Goal: Task Accomplishment & Management: Use online tool/utility

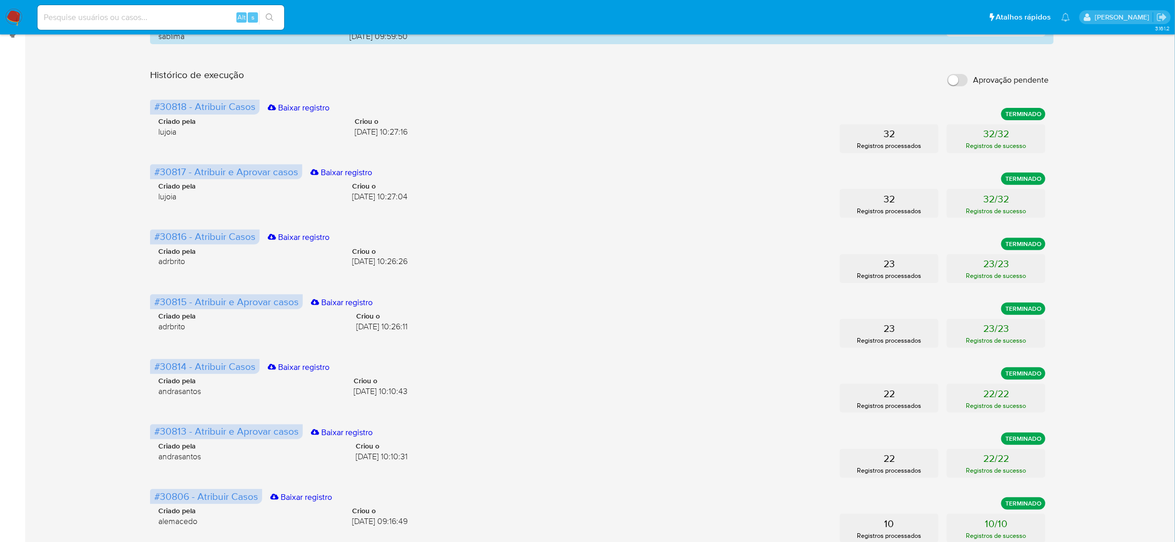
scroll to position [190, 0]
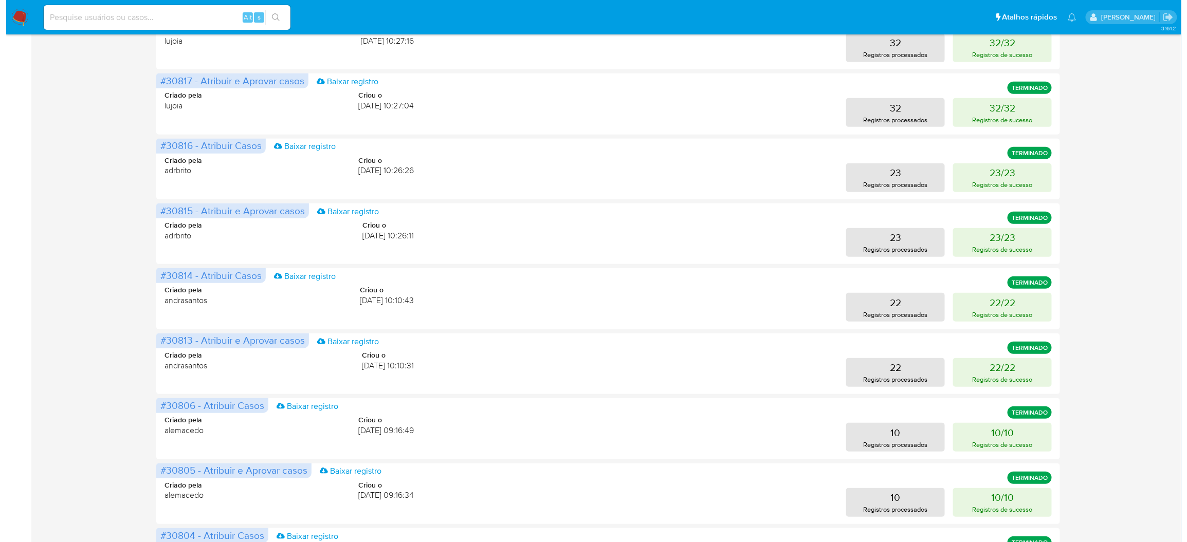
scroll to position [0, 0]
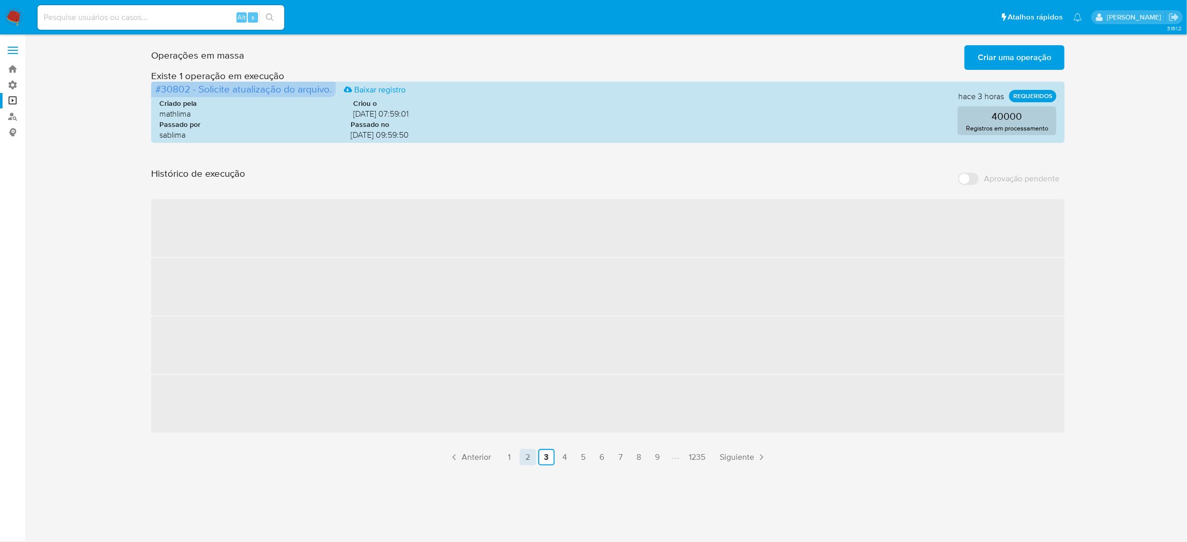
click at [528, 449] on link "2" at bounding box center [528, 457] width 16 height 16
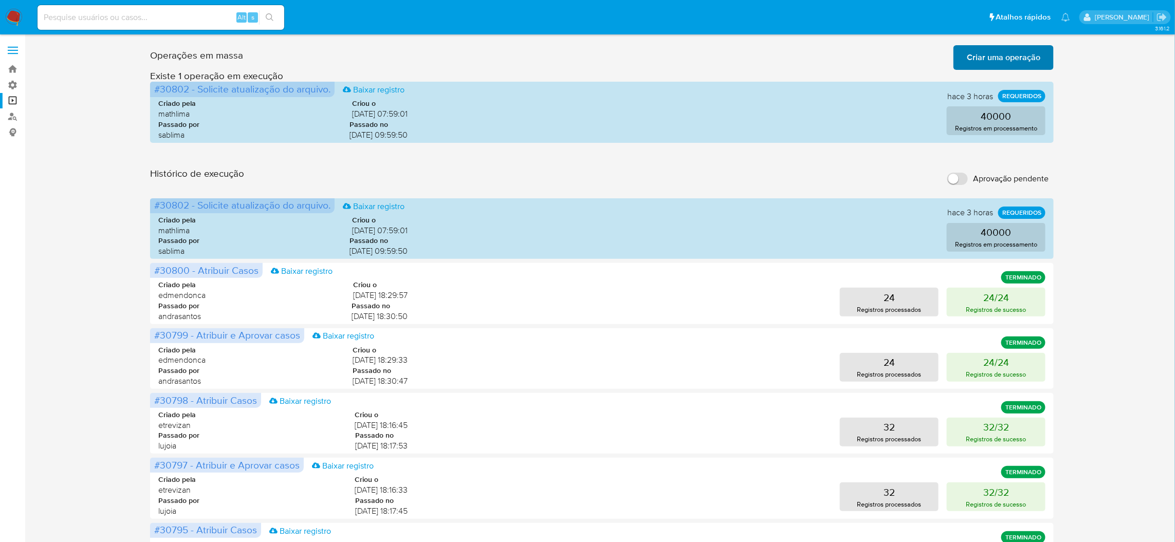
click at [972, 63] on span "Criar uma operação" at bounding box center [1004, 57] width 74 height 23
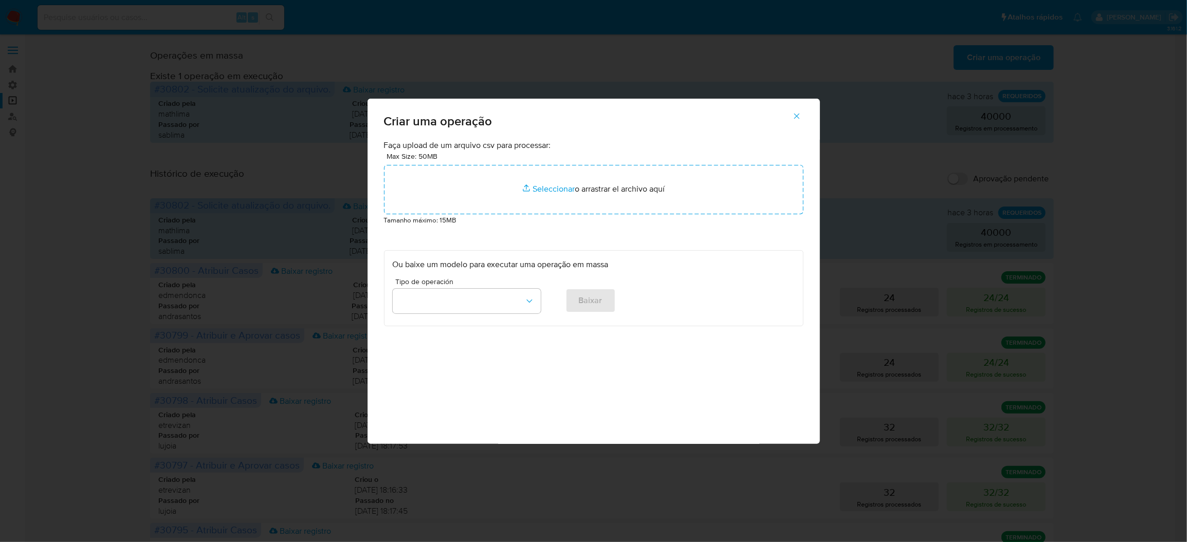
click at [457, 225] on small "Tamanho máximo: 15MB" at bounding box center [420, 220] width 72 height 10
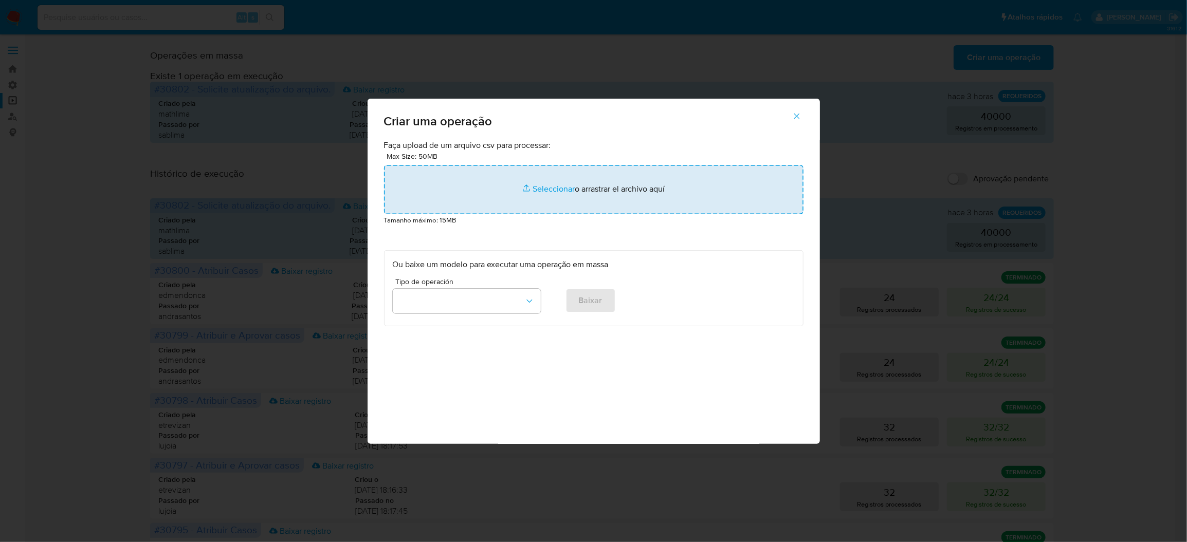
click at [481, 214] on input "file" at bounding box center [594, 189] width 420 height 49
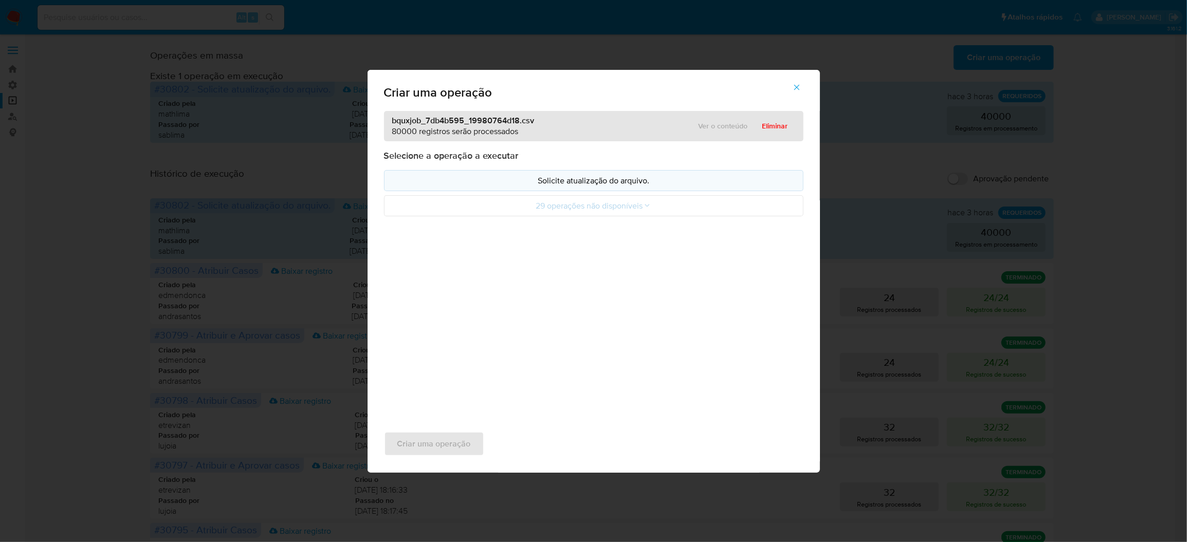
click at [595, 187] on p "Solicite atualização do arquivo." at bounding box center [594, 181] width 402 height 12
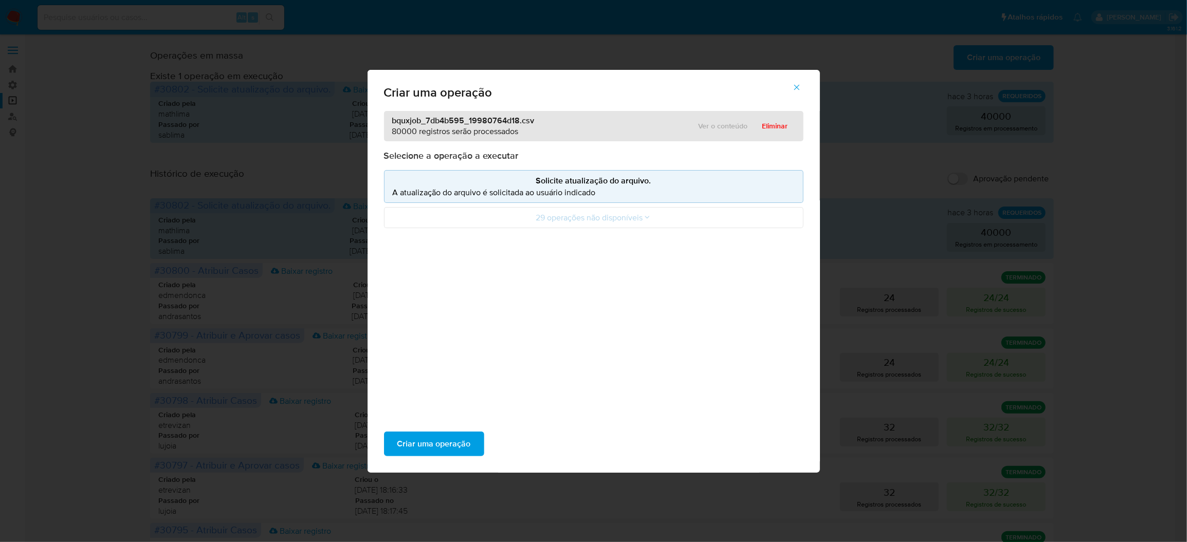
click at [539, 415] on div "Criar uma operação" at bounding box center [594, 444] width 452 height 58
click at [484, 432] on button "Criar uma operação" at bounding box center [434, 444] width 100 height 25
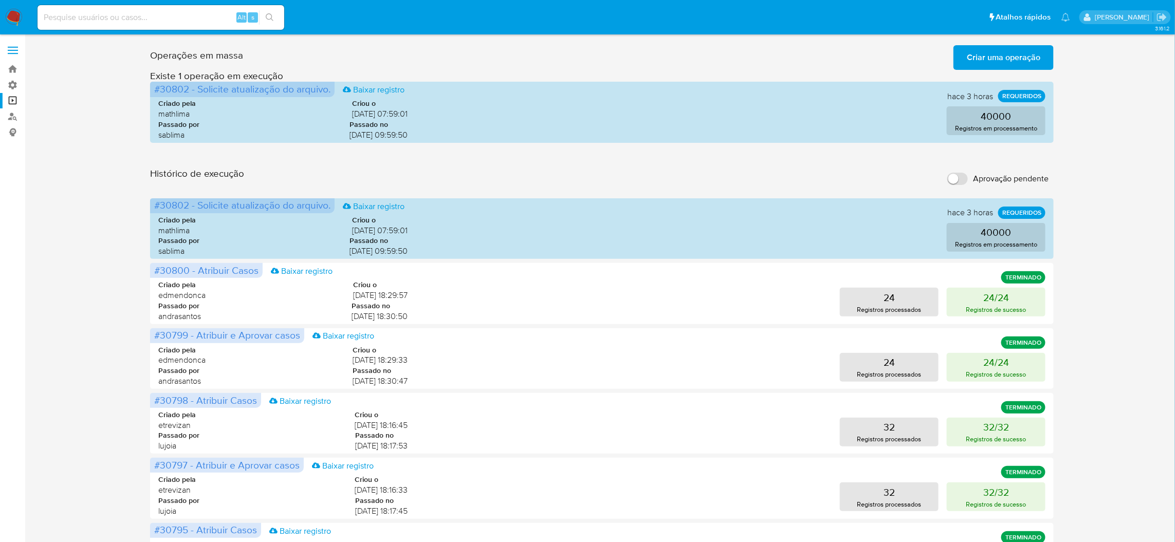
click at [958, 173] on input "Aprovação pendente" at bounding box center [958, 179] width 21 height 12
checkbox input "true"
